Goal: Transaction & Acquisition: Purchase product/service

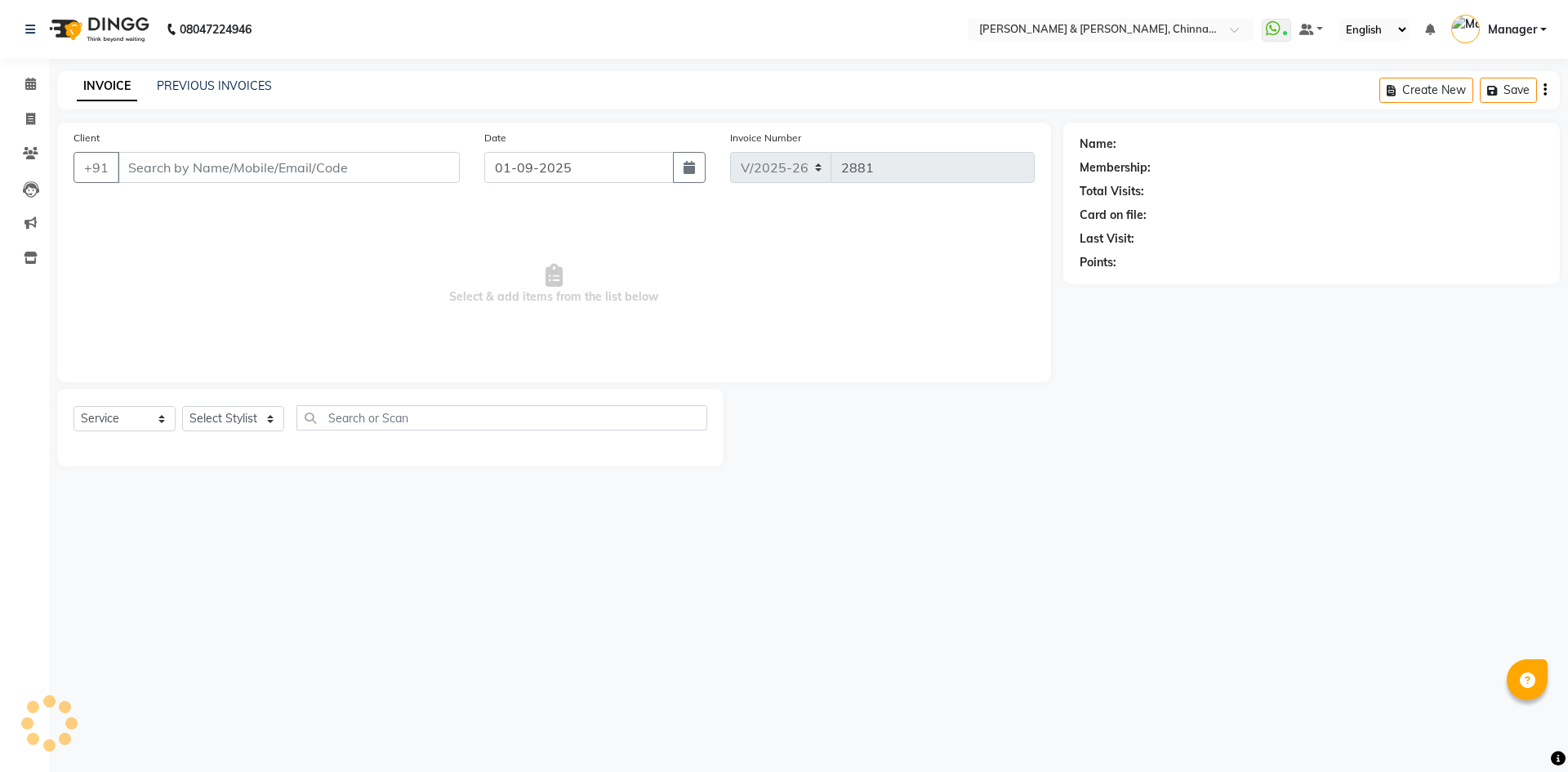
select select "7388"
select select "service"
type input "9642666999"
select select "65078"
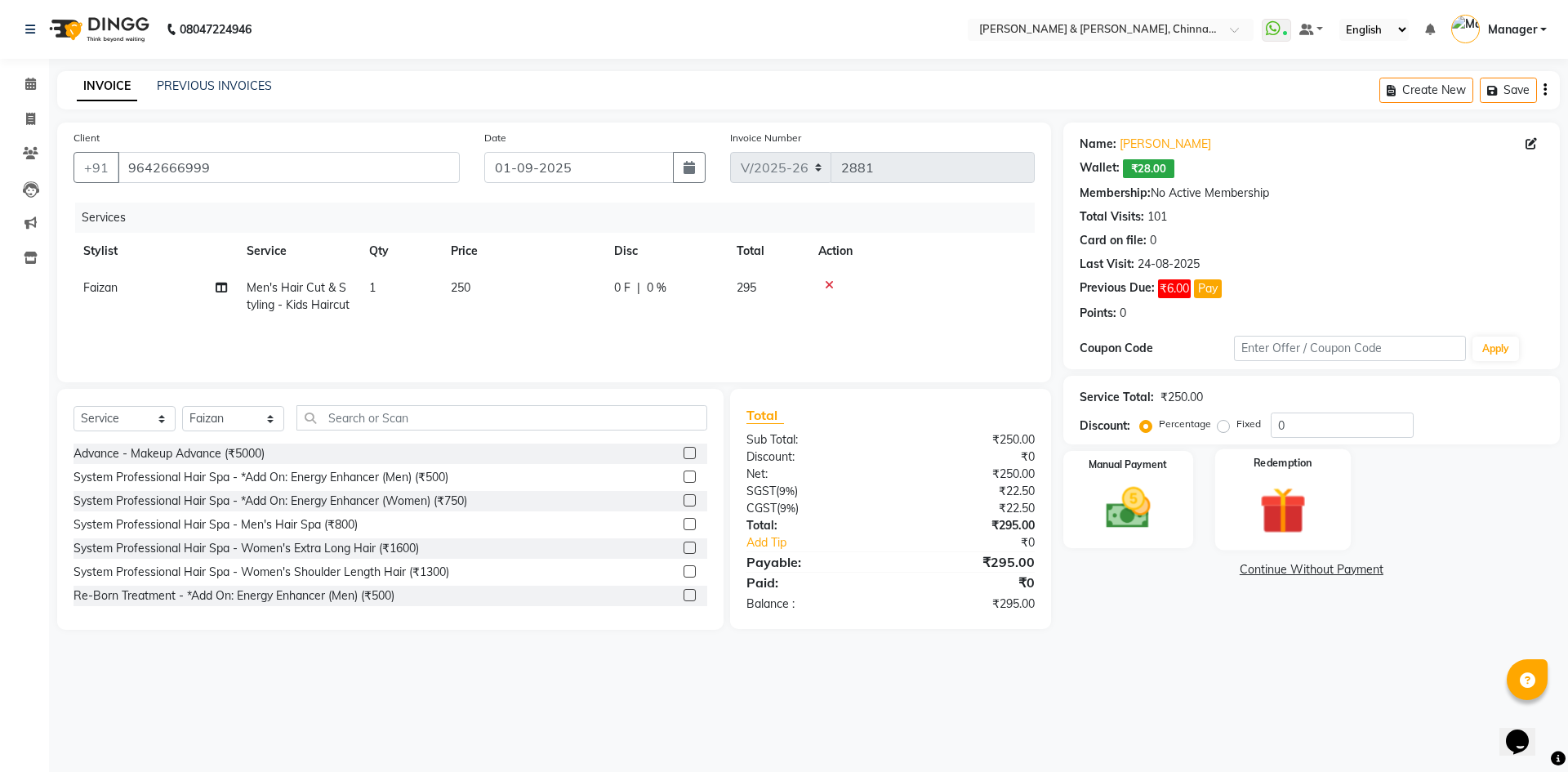
click at [1257, 490] on img at bounding box center [1281, 509] width 76 height 58
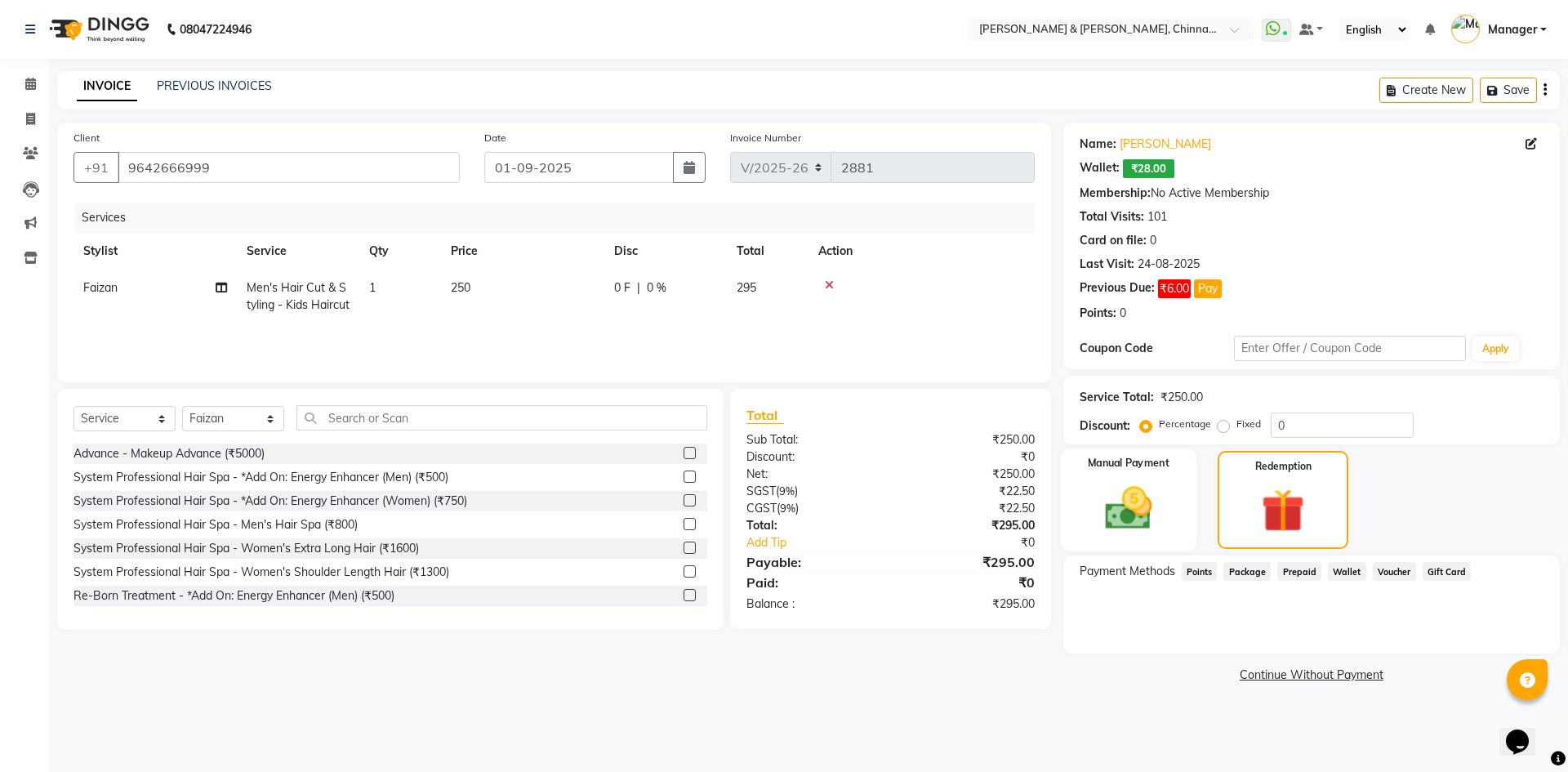
click at [1167, 481] on img at bounding box center [1127, 507] width 76 height 54
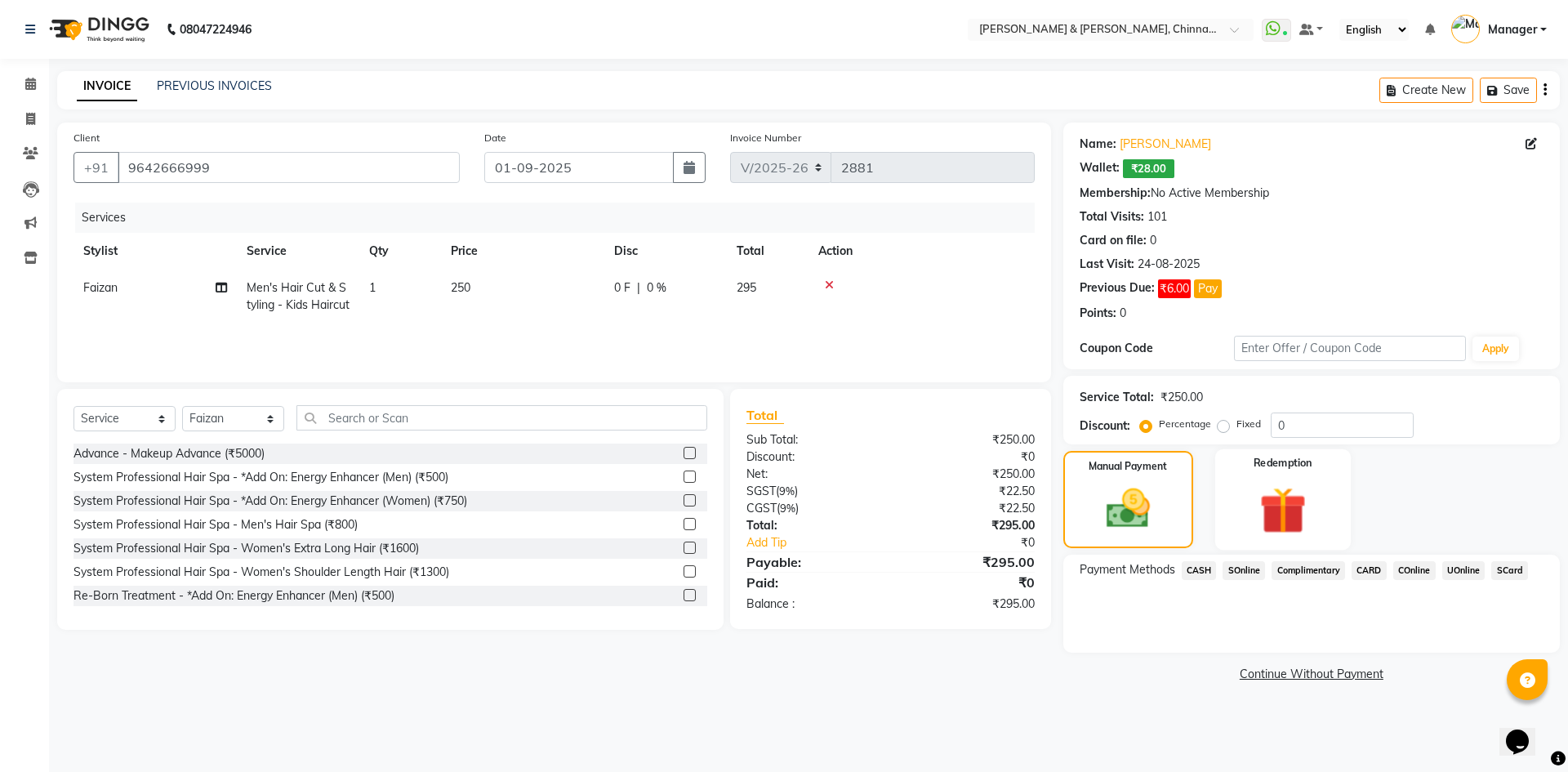
click at [1264, 516] on img at bounding box center [1281, 509] width 76 height 58
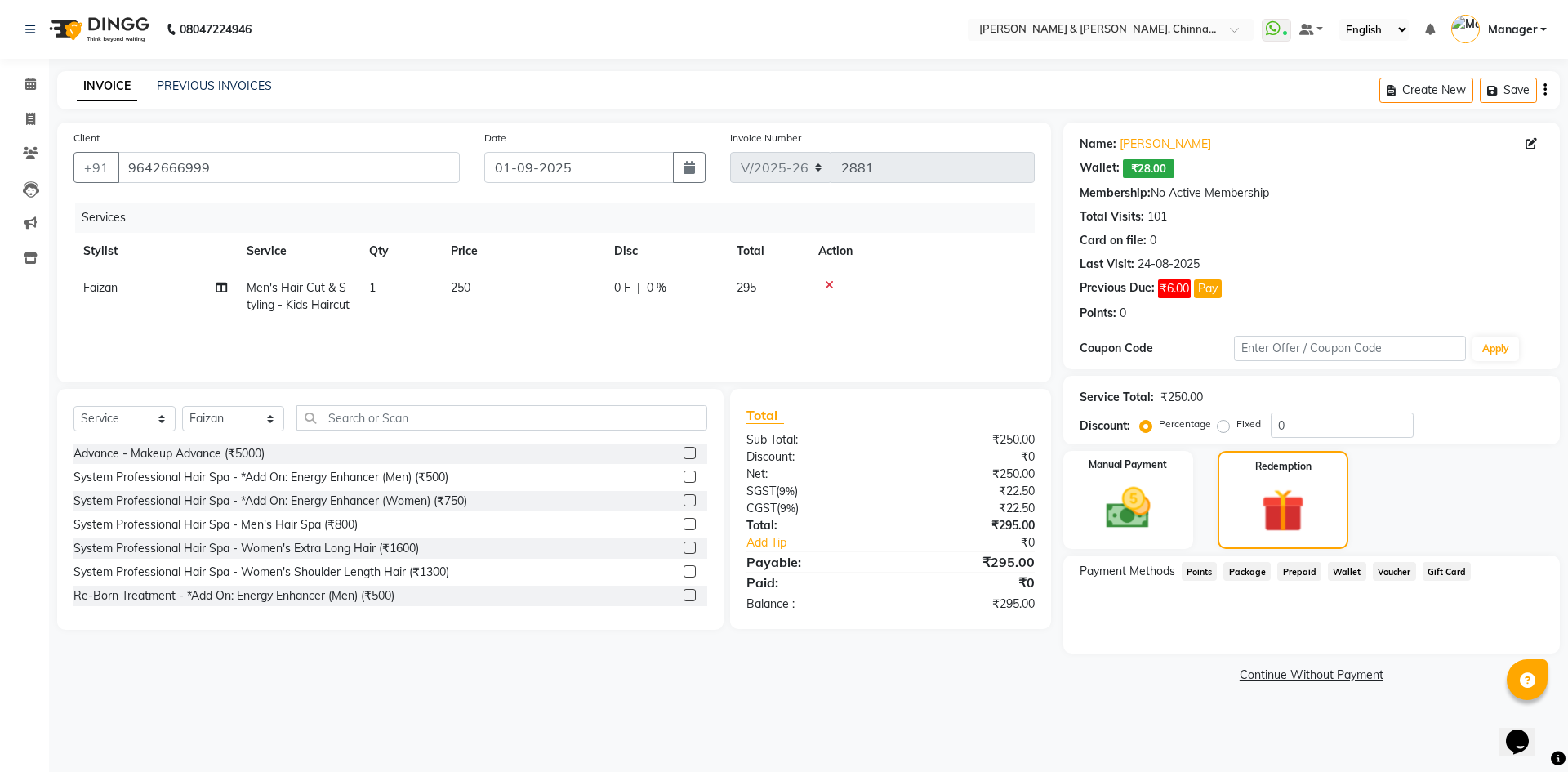
click at [1347, 571] on span "Wallet" at bounding box center [1346, 571] width 38 height 19
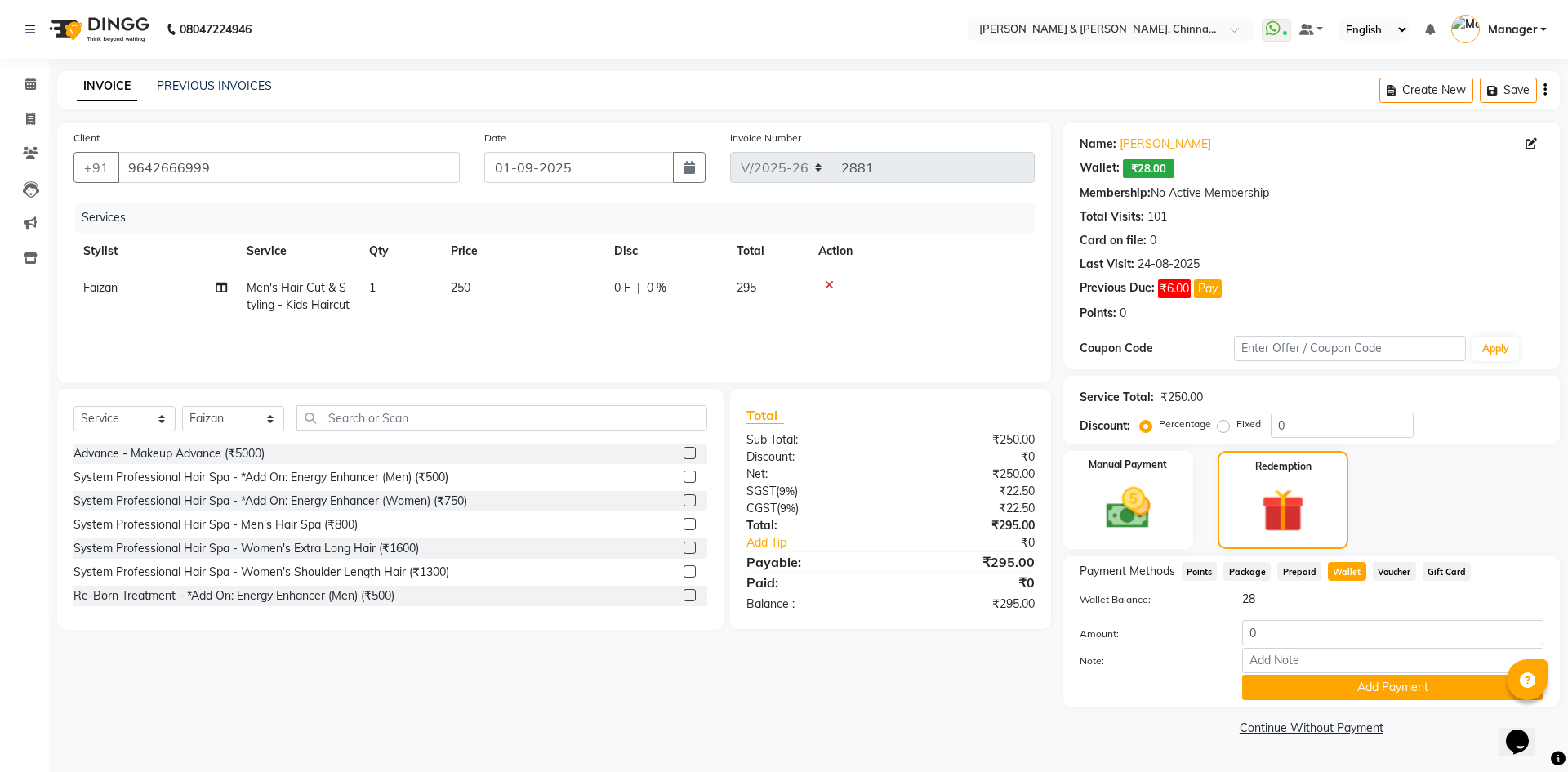
click at [1347, 572] on span "Wallet" at bounding box center [1346, 571] width 38 height 19
click at [1281, 640] on input "0" at bounding box center [1392, 633] width 301 height 26
type input "028"
click at [1392, 684] on button "Add Payment" at bounding box center [1392, 687] width 301 height 26
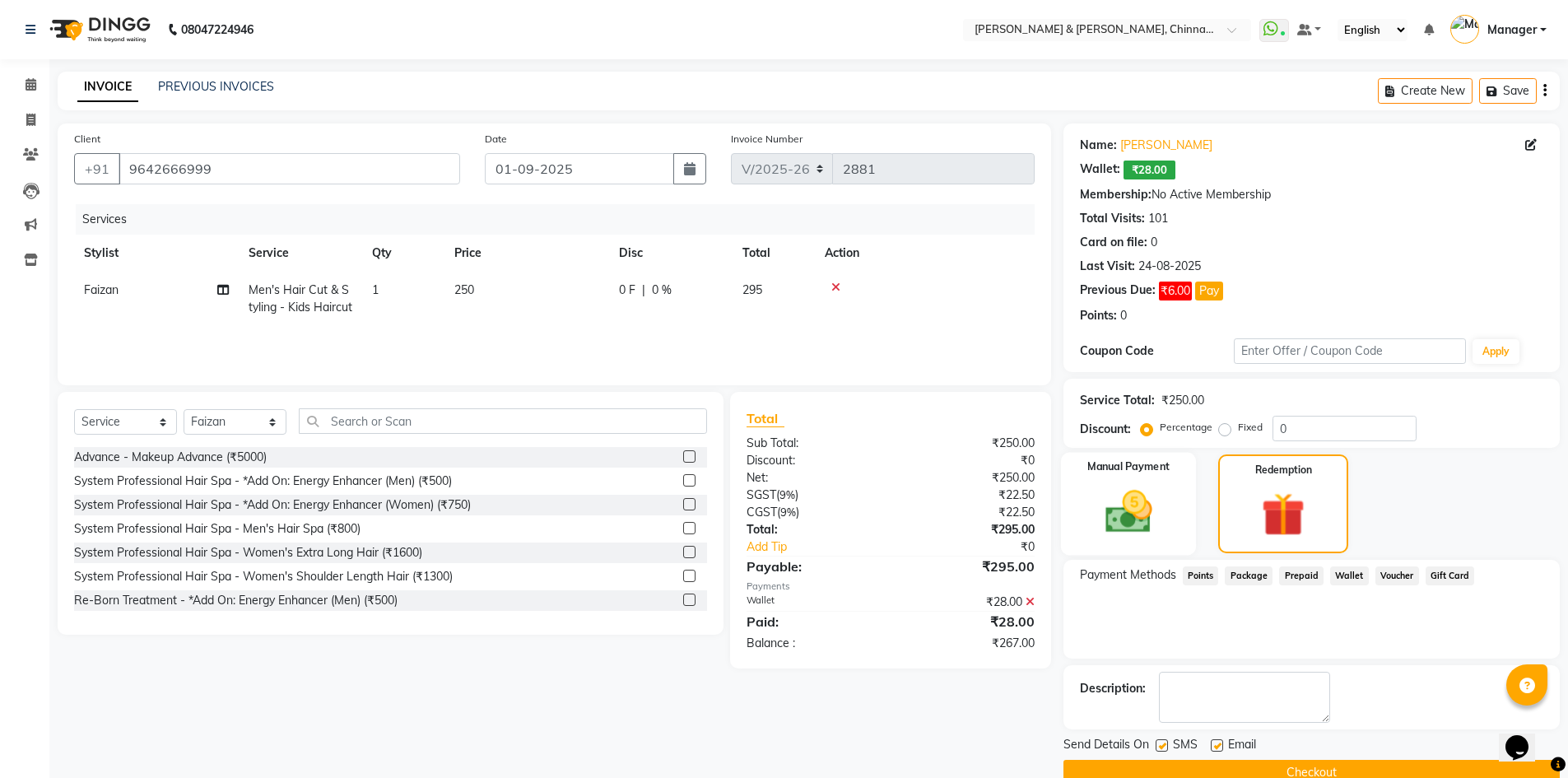
click at [1107, 474] on label "Manual Payment" at bounding box center [1127, 467] width 82 height 16
click at [1136, 474] on label "Manual Payment" at bounding box center [1127, 467] width 82 height 16
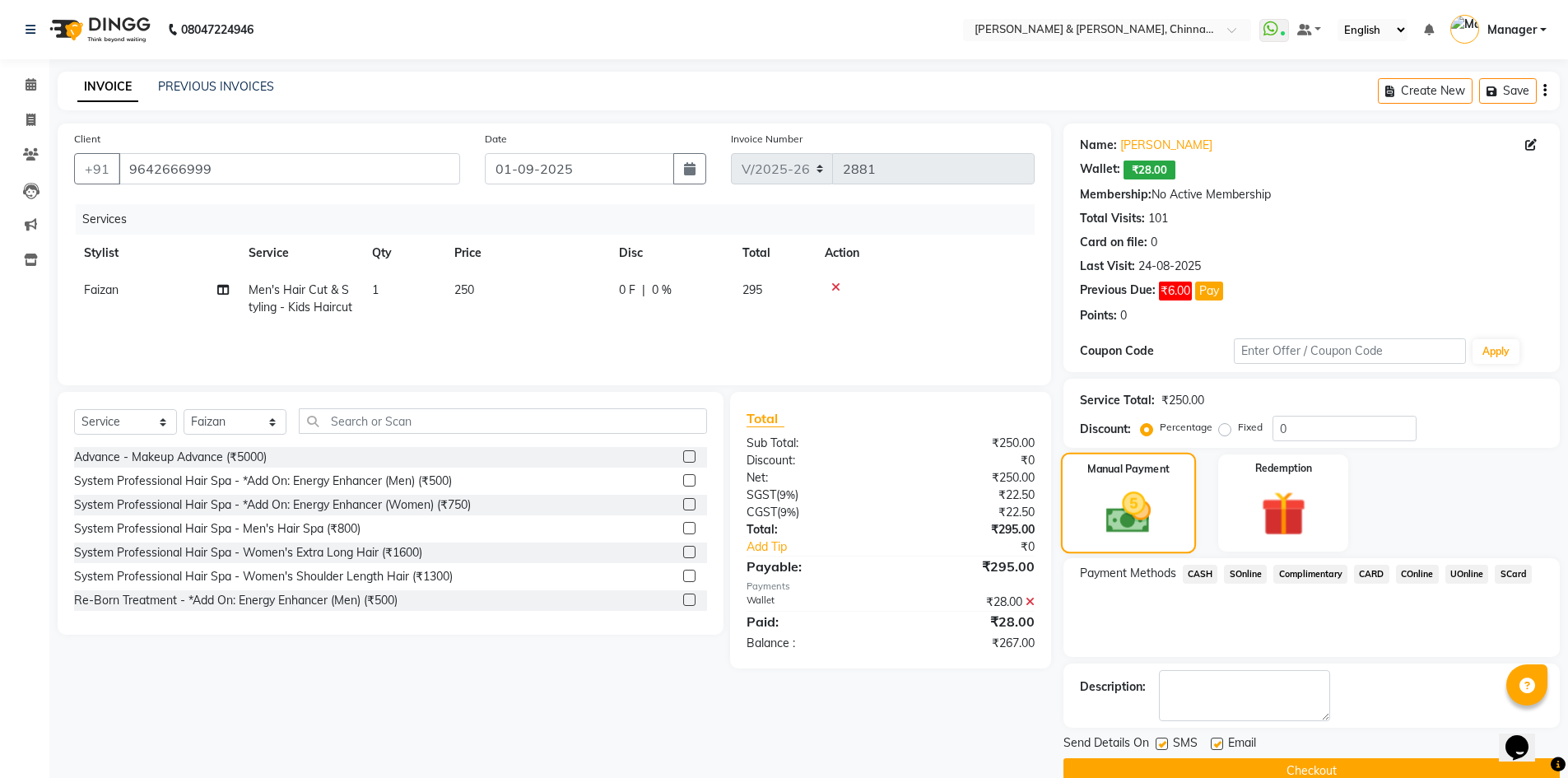
click at [1136, 486] on img at bounding box center [1128, 512] width 73 height 51
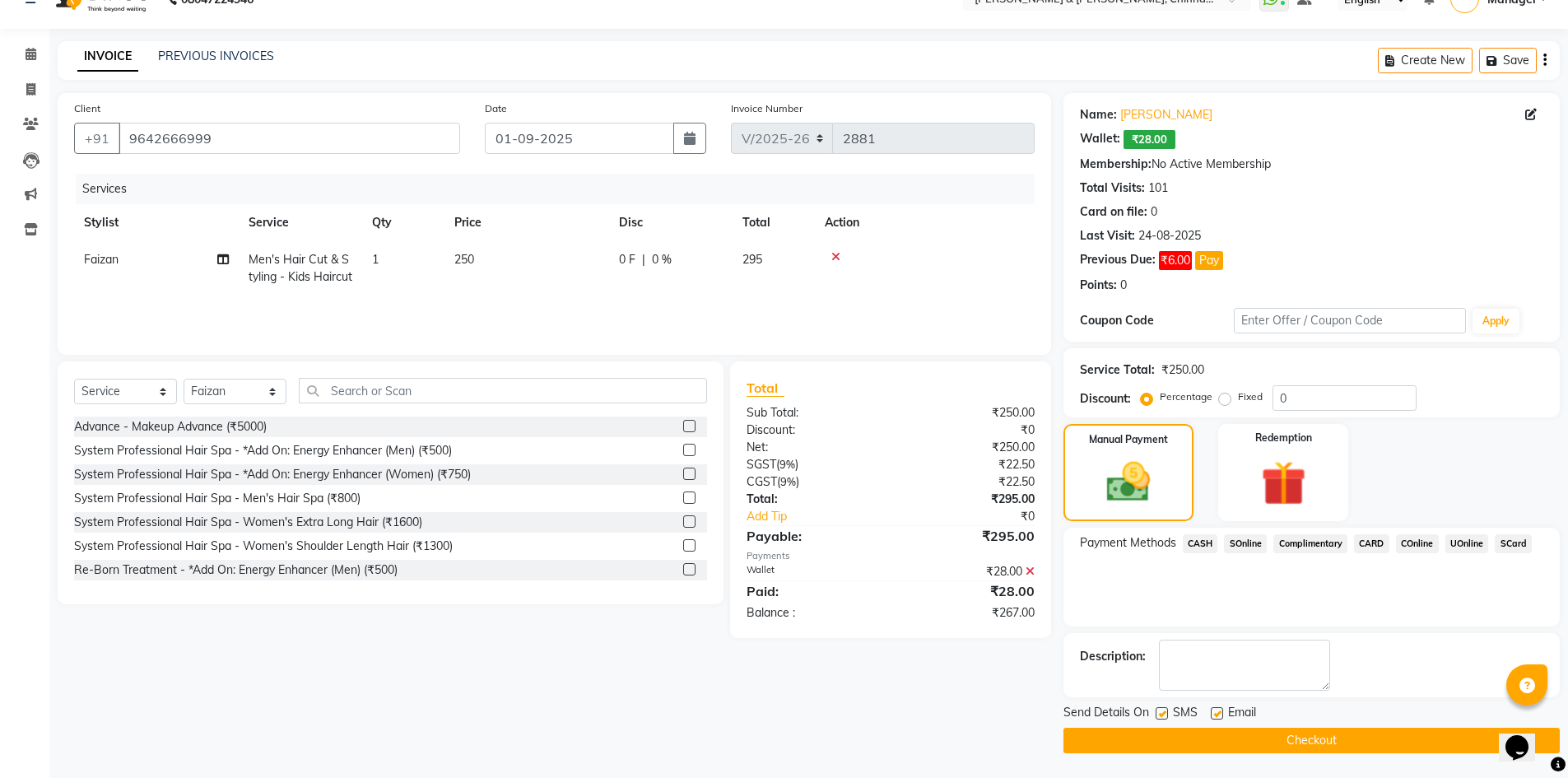
click at [1198, 545] on span "CASH" at bounding box center [1200, 543] width 36 height 19
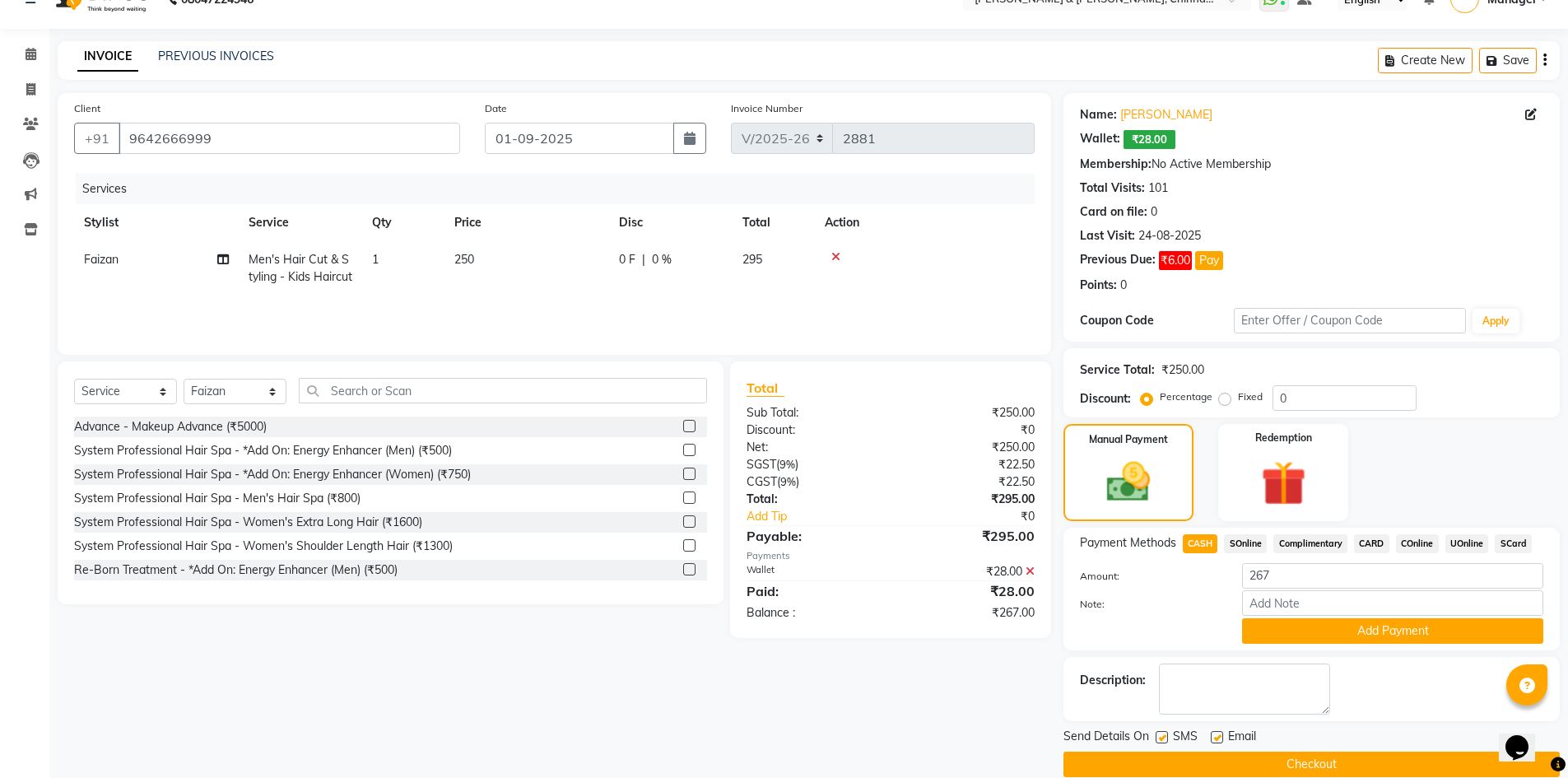
click at [1436, 544] on span "COnline" at bounding box center [1417, 543] width 43 height 19
click at [1469, 542] on span "UOnline" at bounding box center [1466, 543] width 44 height 19
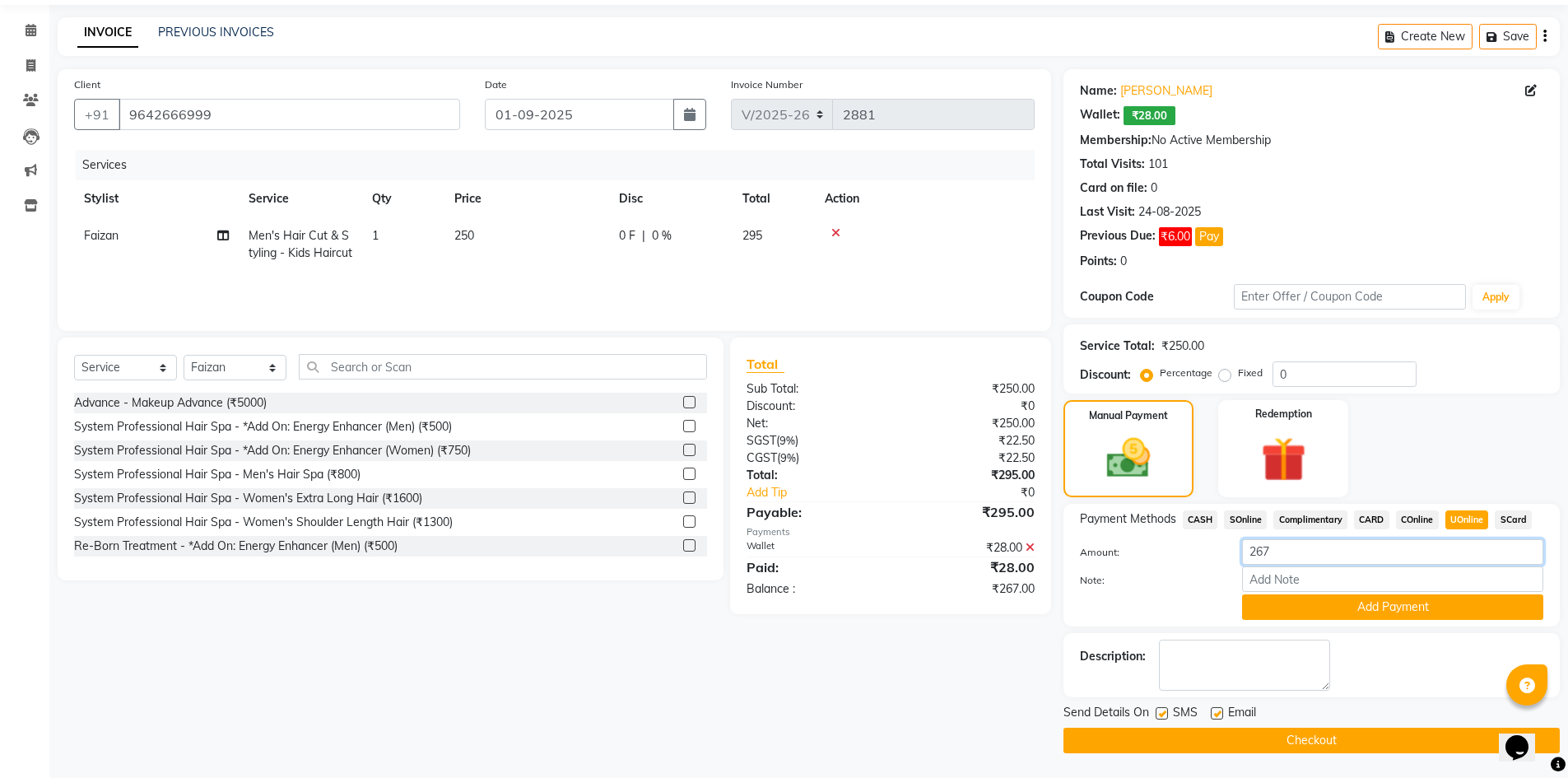
drag, startPoint x: 1291, startPoint y: 550, endPoint x: 1234, endPoint y: 552, distance: 57.0
click at [1234, 552] on div "267" at bounding box center [1392, 552] width 326 height 26
type input "300"
click at [1289, 603] on button "Add Payment" at bounding box center [1392, 607] width 302 height 26
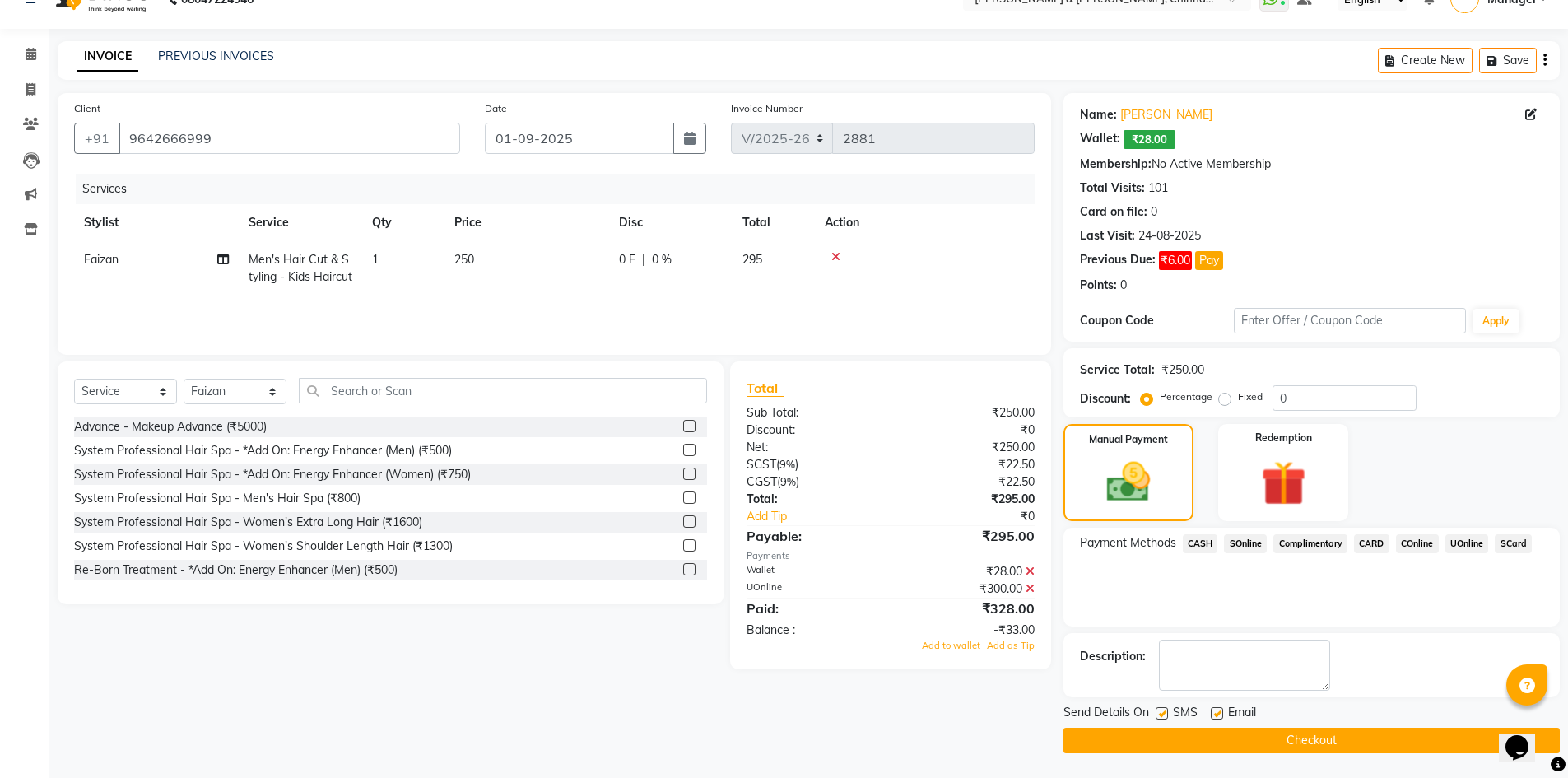
scroll to position [31, 0]
click at [974, 648] on span "Add to wallet" at bounding box center [950, 646] width 58 height 12
click at [1349, 738] on button "Checkout" at bounding box center [1311, 740] width 496 height 26
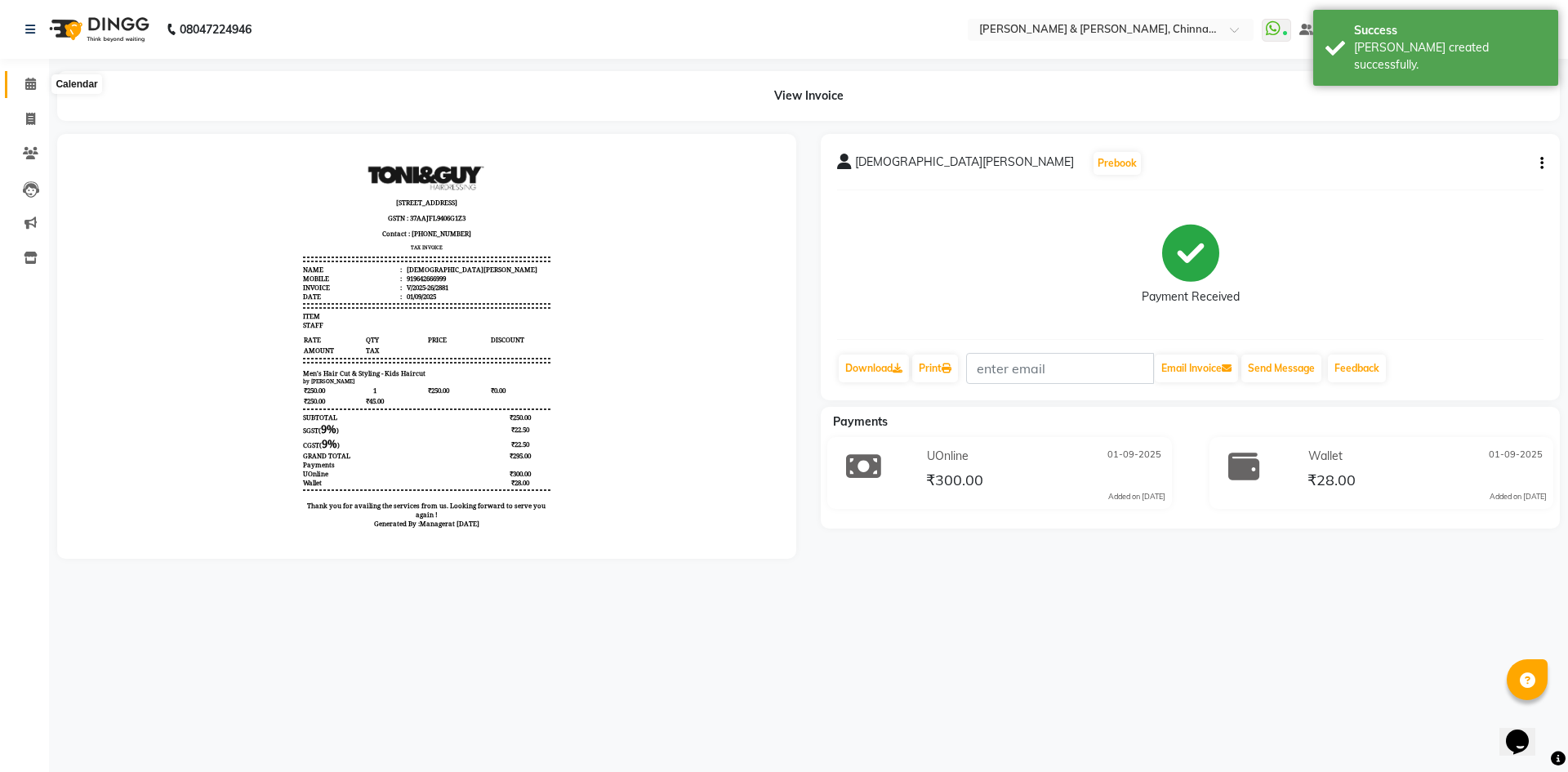
click at [29, 79] on icon at bounding box center [30, 83] width 11 height 12
